Goal: Transaction & Acquisition: Book appointment/travel/reservation

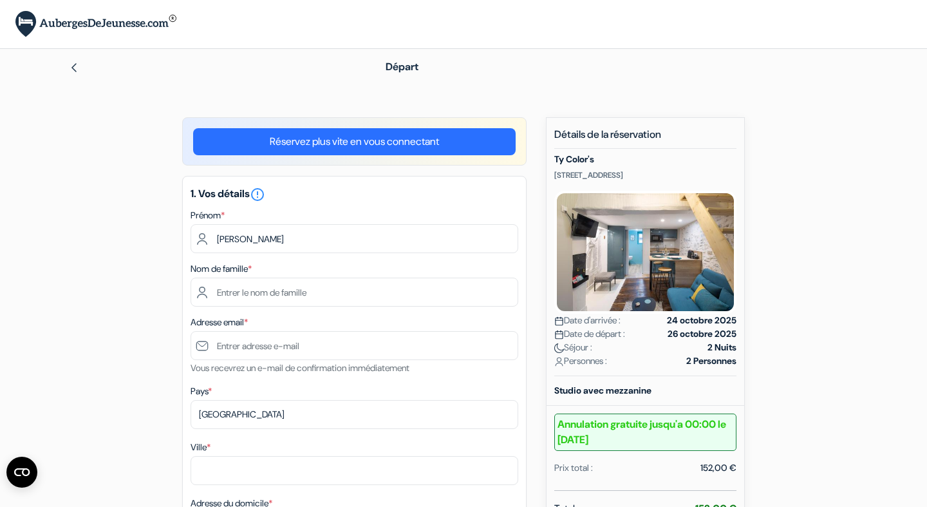
type input "Anne-Lise"
click at [338, 287] on input "text" at bounding box center [355, 292] width 328 height 29
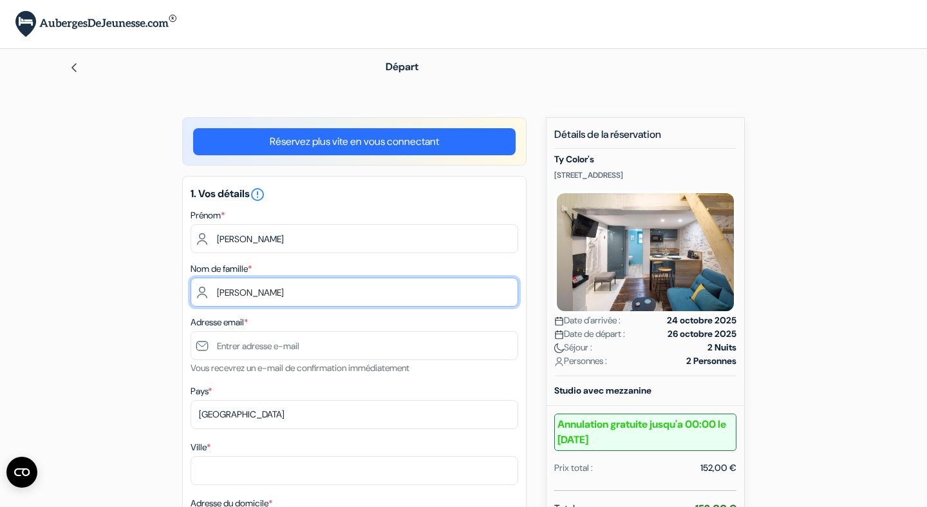
type input "Michel"
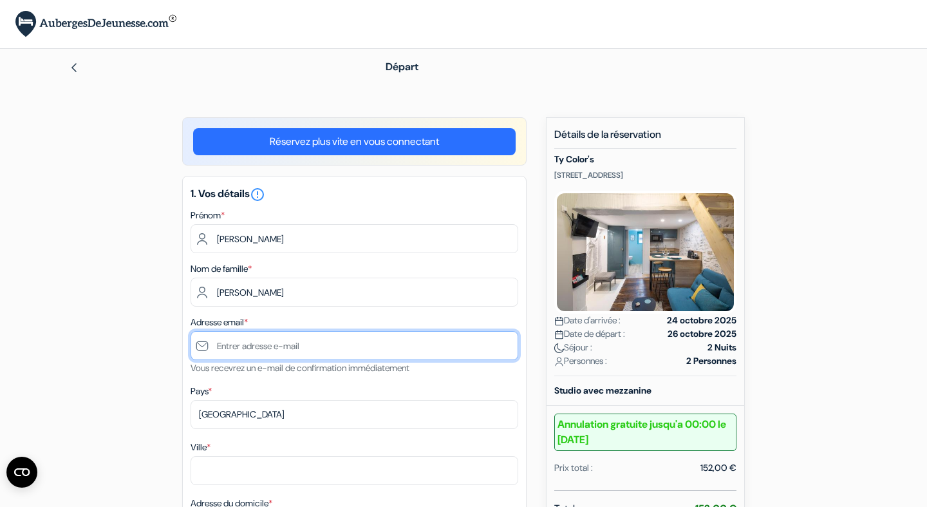
click at [321, 352] on input "text" at bounding box center [355, 345] width 328 height 29
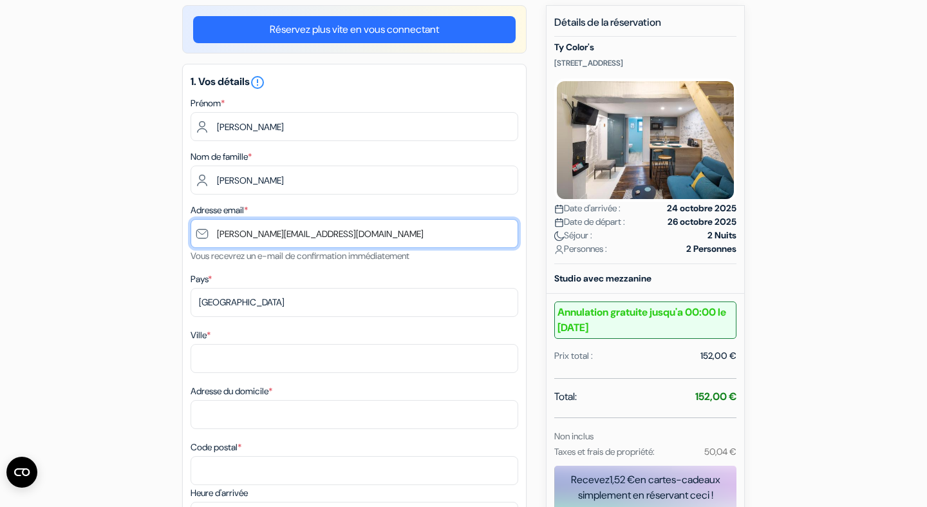
scroll to position [115, 0]
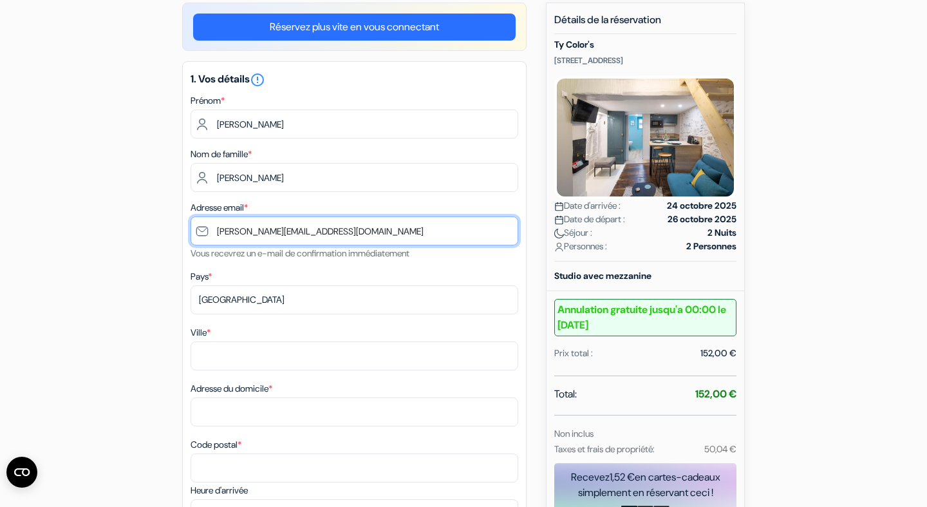
type input "[PERSON_NAME][EMAIL_ADDRESS][DOMAIN_NAME]"
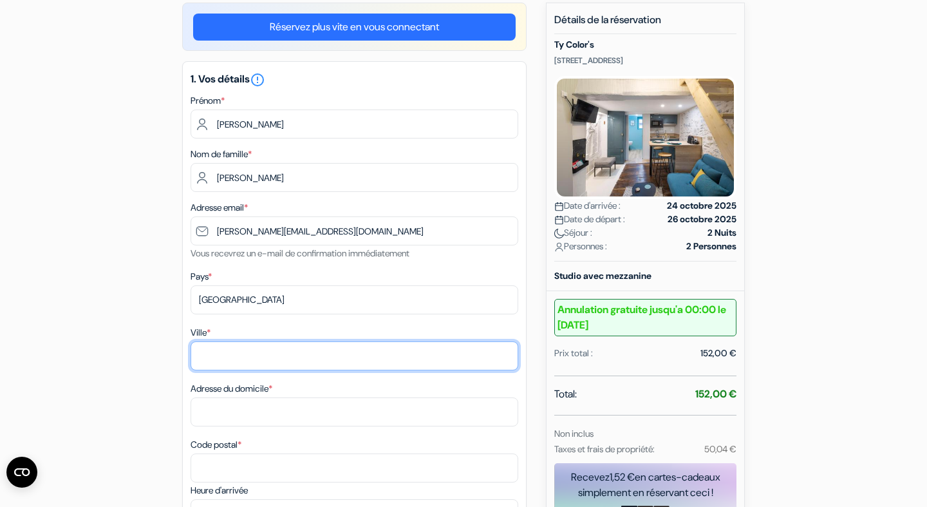
click at [278, 350] on input "Ville *" at bounding box center [355, 355] width 328 height 29
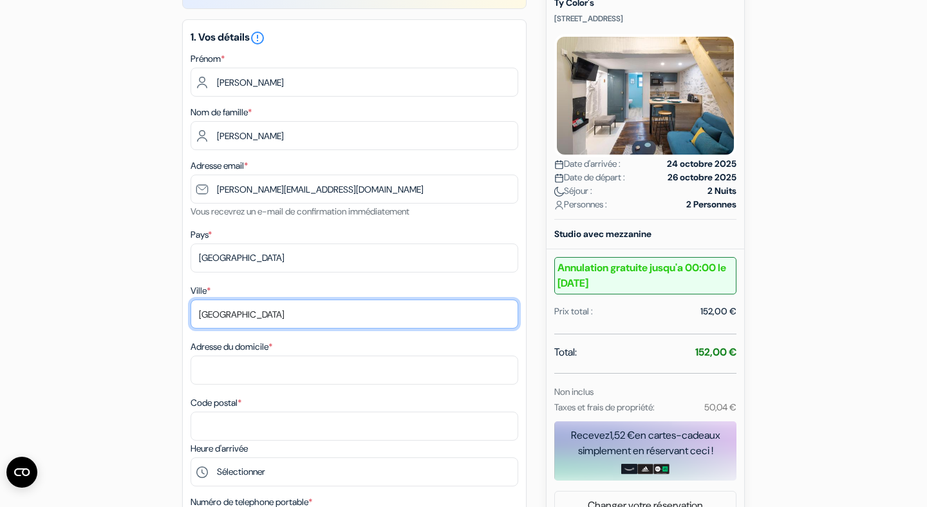
scroll to position [202, 0]
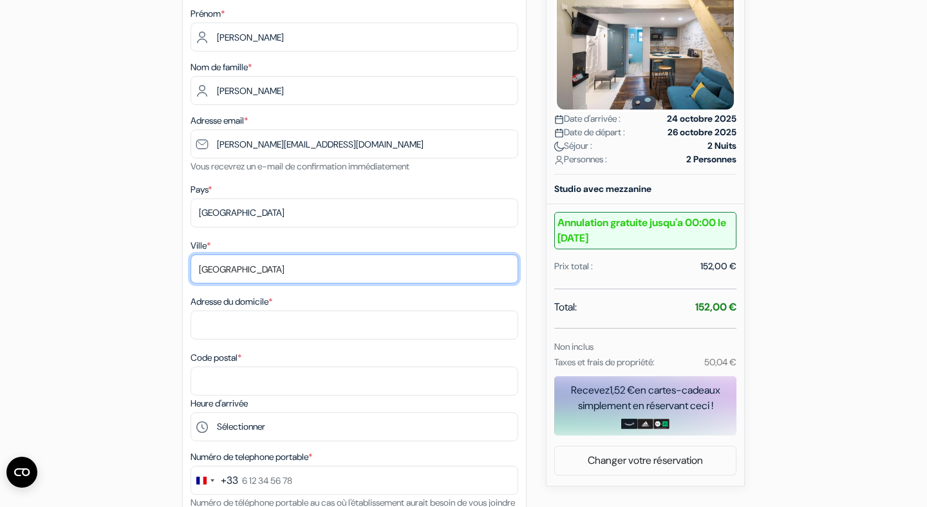
type input "Calais"
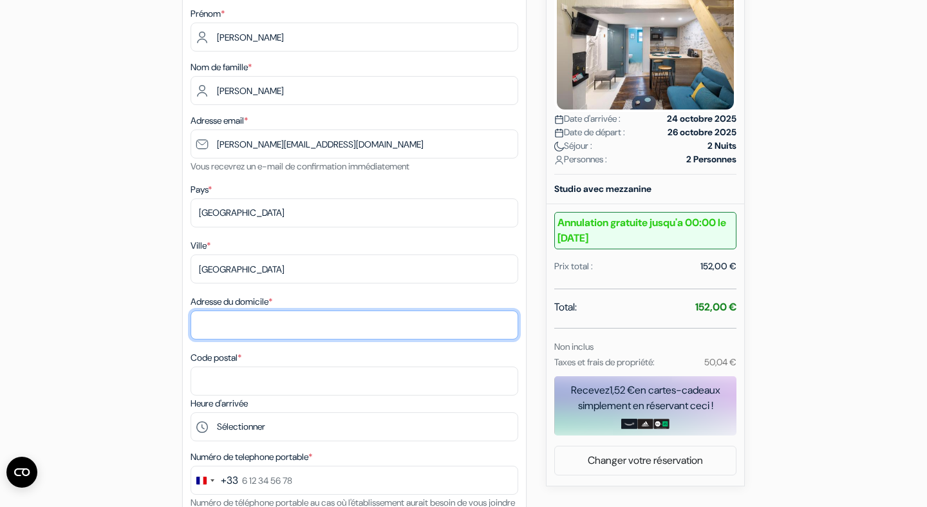
click at [250, 319] on input "Adresse du domicile *" at bounding box center [355, 324] width 328 height 29
type input "11 rue Michel-Ange"
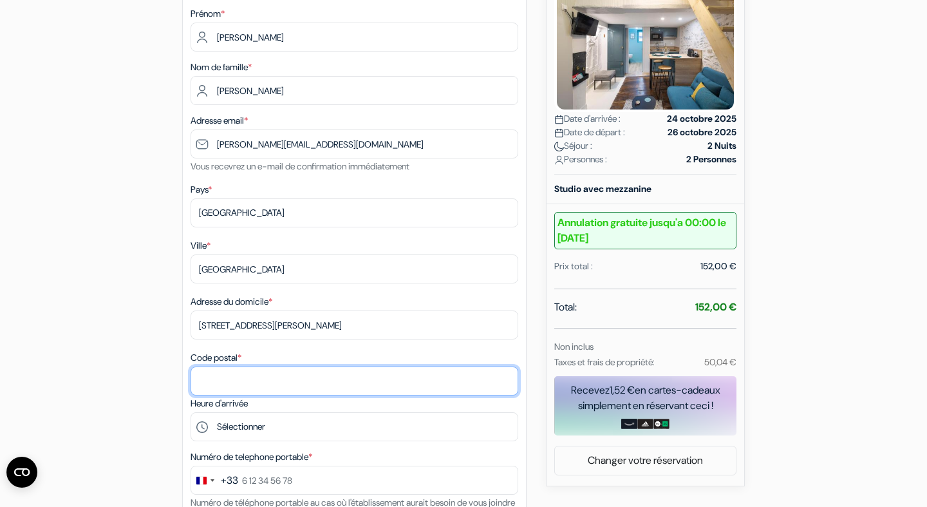
click at [263, 372] on input "Code postal *" at bounding box center [355, 380] width 328 height 29
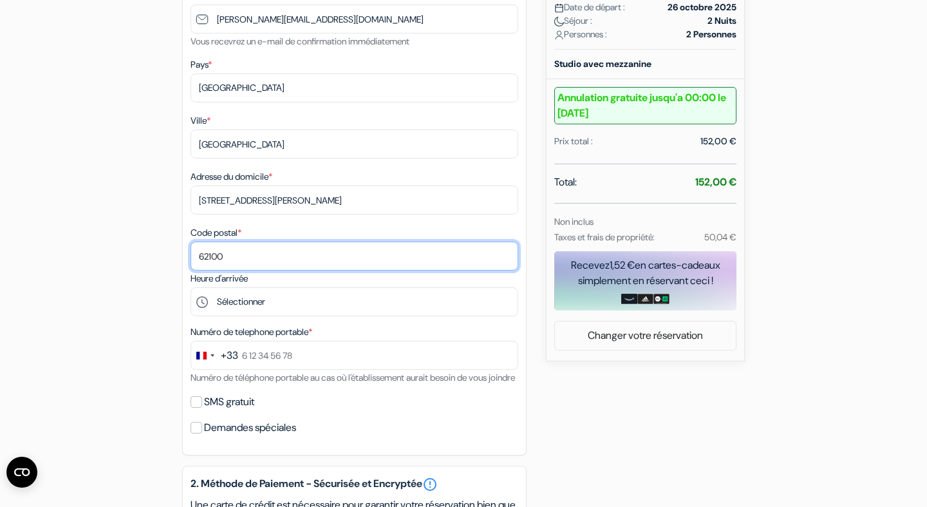
scroll to position [337, 0]
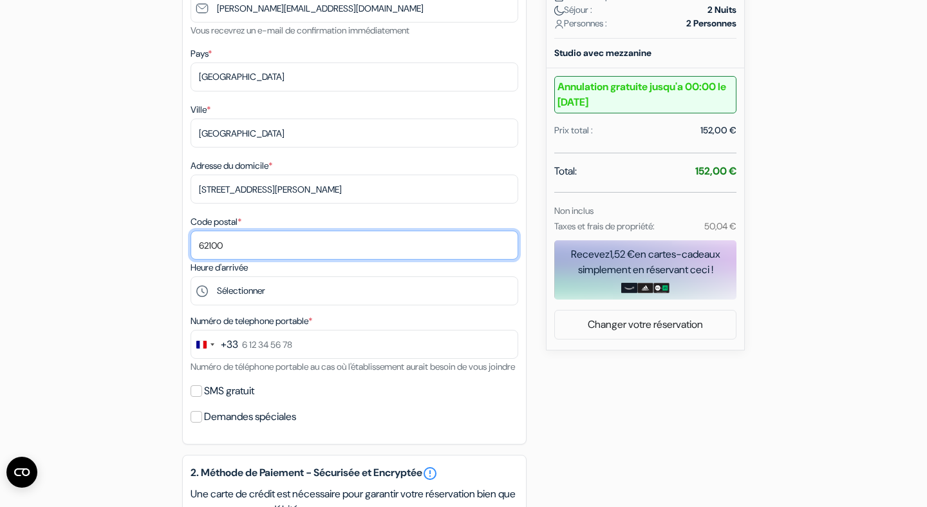
type input "62100"
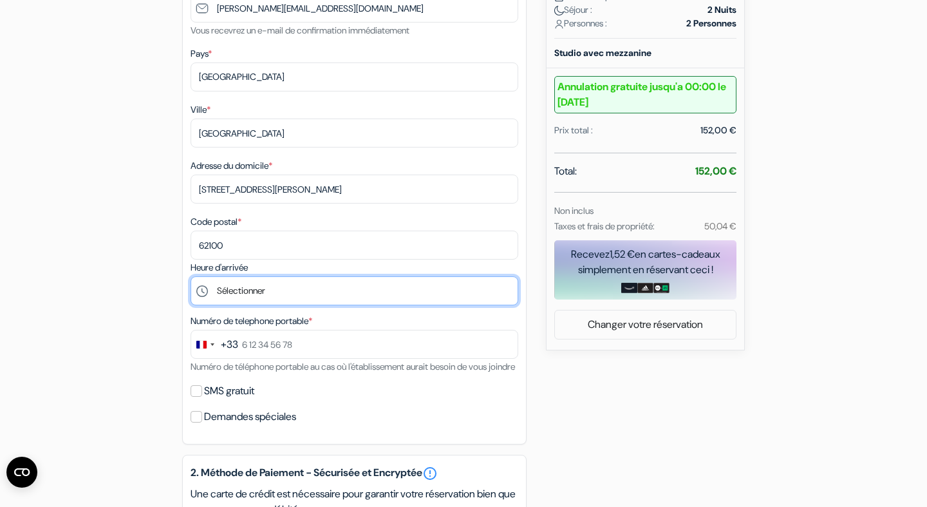
select select "16"
click option "16:00" at bounding box center [0, 0] width 0 height 0
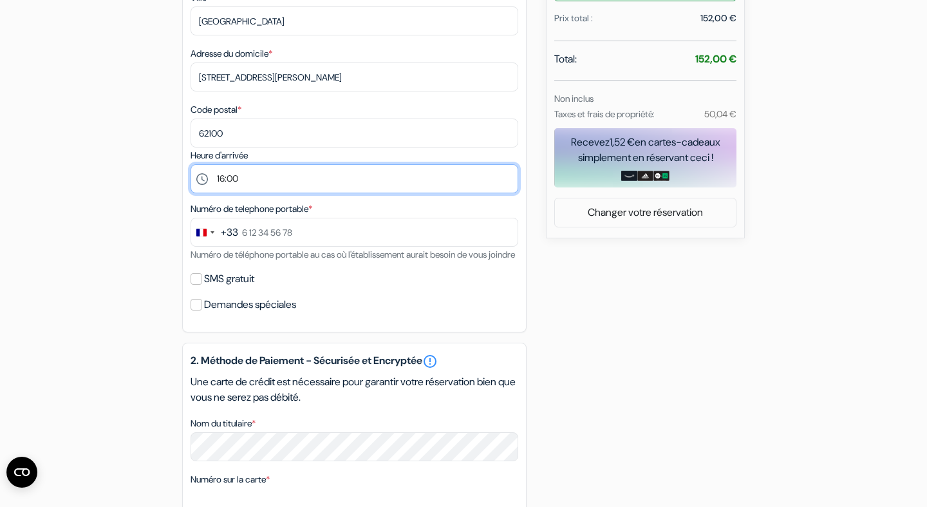
scroll to position [452, 0]
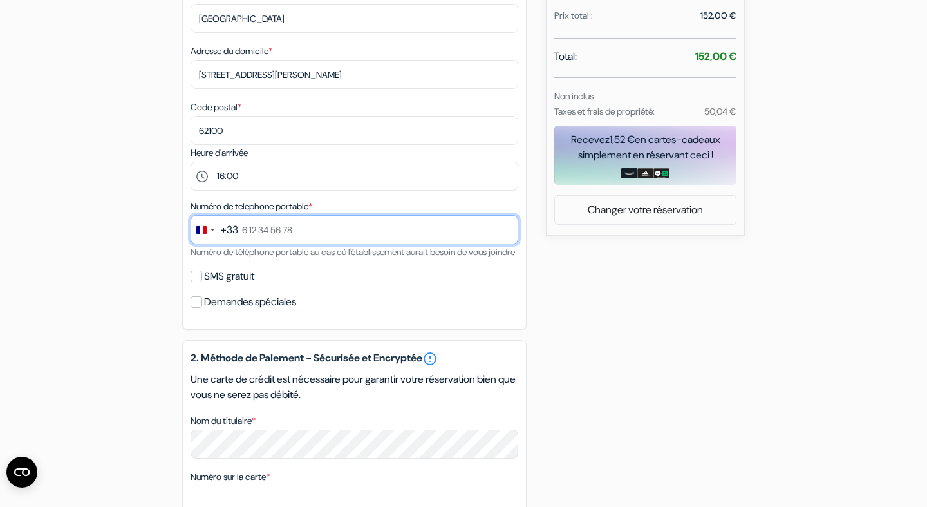
click at [252, 232] on input "text" at bounding box center [355, 229] width 328 height 29
type input "6"
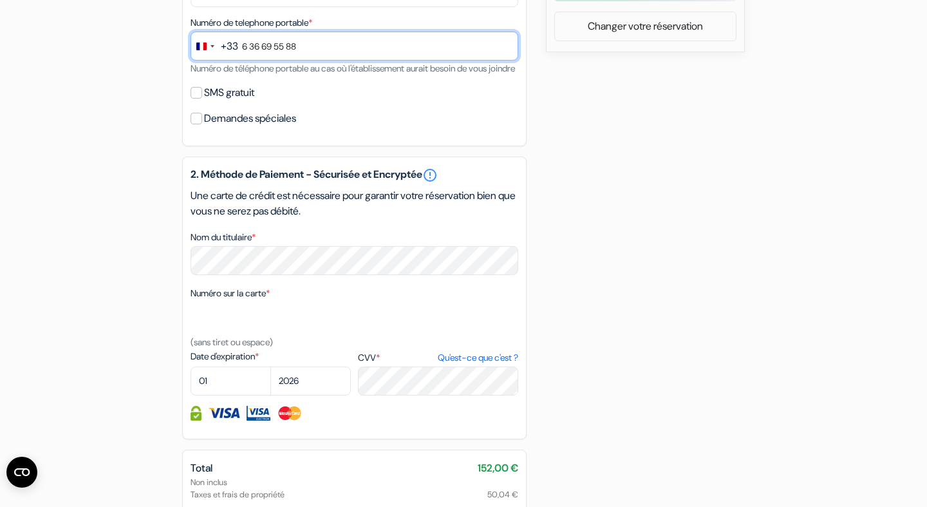
scroll to position [642, 0]
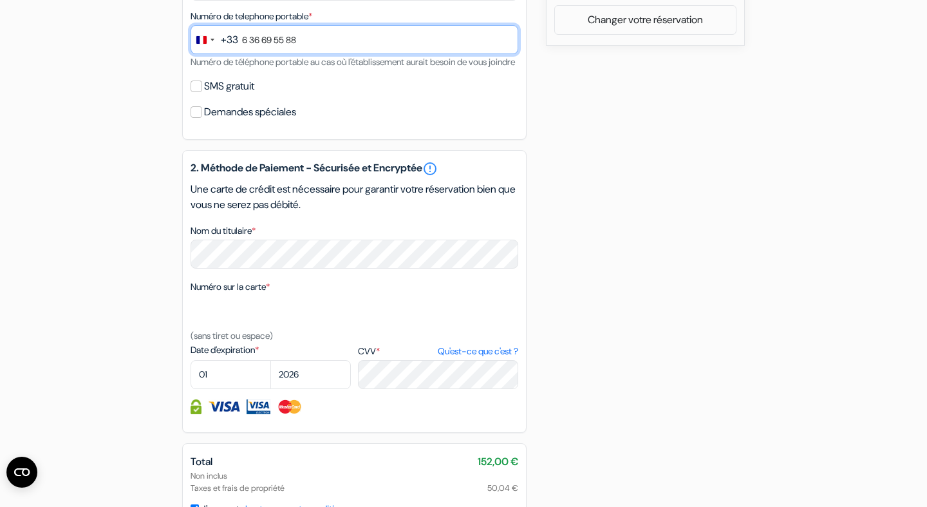
type input "6 36 69 55 88"
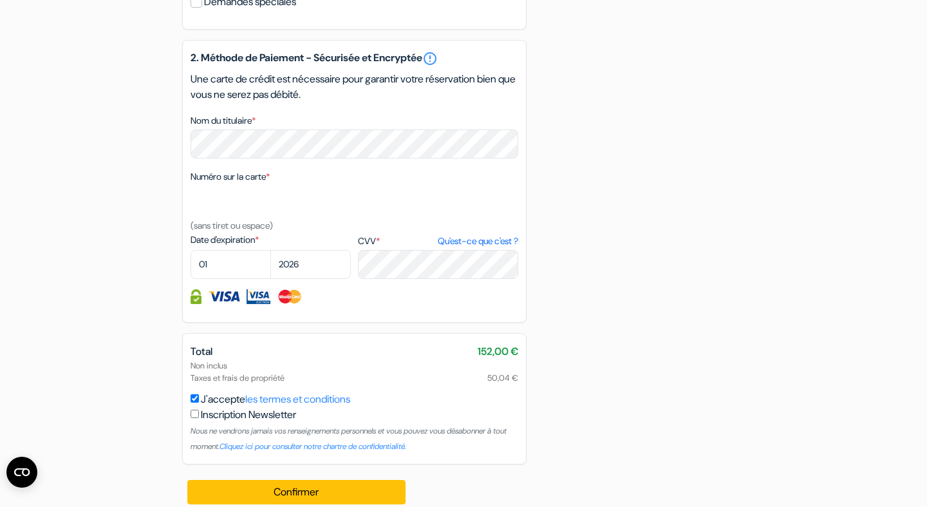
scroll to position [770, 0]
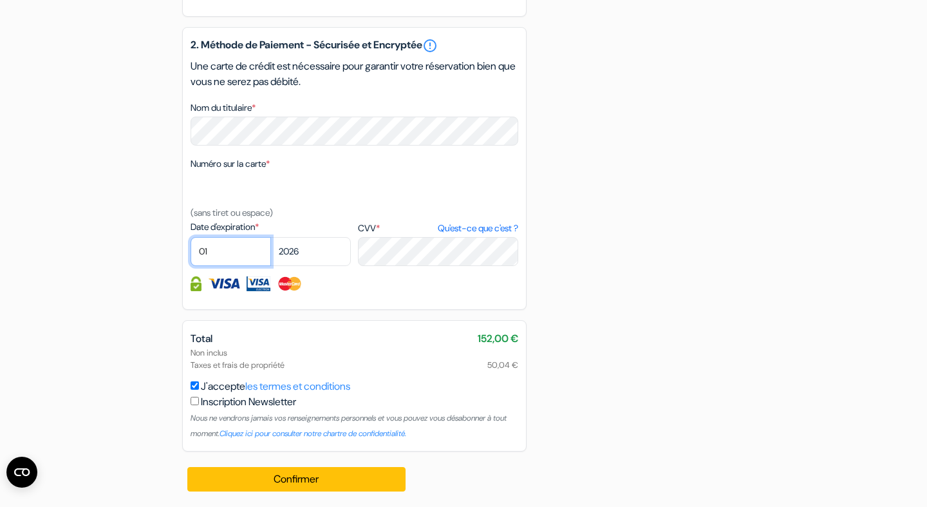
select select "04"
click option "04" at bounding box center [0, 0] width 0 height 0
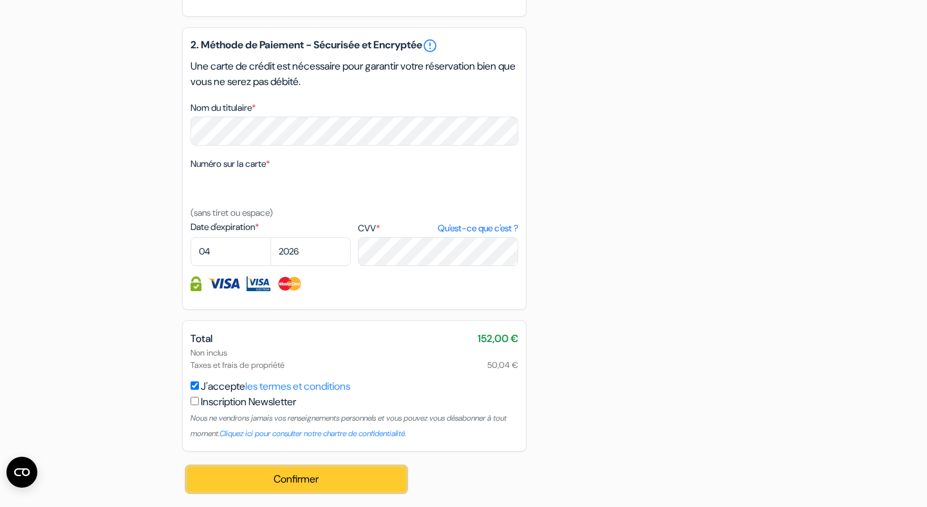
click at [373, 475] on button "Confirmer Loading..." at bounding box center [296, 479] width 218 height 24
